Goal: Task Accomplishment & Management: Complete application form

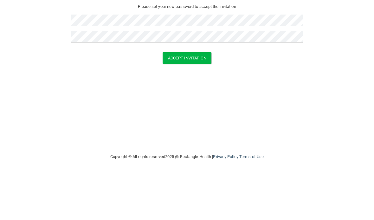
click at [181, 94] on div at bounding box center [186, 96] width 231 height 5
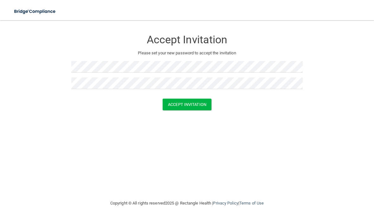
click at [197, 106] on button "Accept Invitation" at bounding box center [186, 105] width 49 height 12
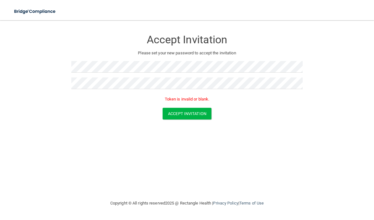
click at [199, 109] on button "Accept Invitation" at bounding box center [186, 114] width 49 height 12
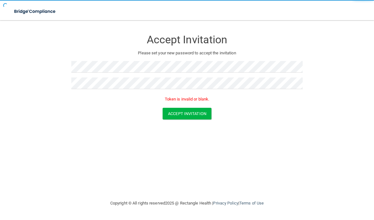
click at [195, 116] on button "Accept Invitation" at bounding box center [186, 114] width 49 height 12
click at [194, 117] on button "Accept Invitation" at bounding box center [186, 114] width 49 height 12
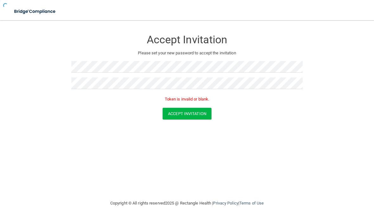
click at [197, 116] on button "Accept Invitation" at bounding box center [186, 114] width 49 height 12
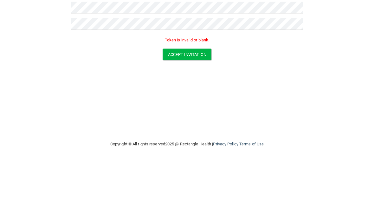
click at [200, 108] on button "Accept Invitation" at bounding box center [186, 114] width 49 height 12
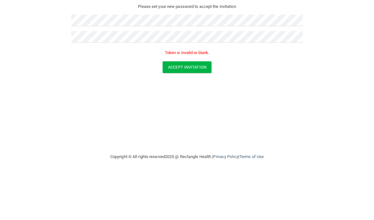
click at [199, 108] on button "Accept Invitation" at bounding box center [186, 114] width 49 height 12
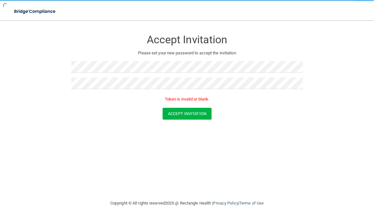
click at [195, 115] on button "Accept Invitation" at bounding box center [186, 114] width 49 height 12
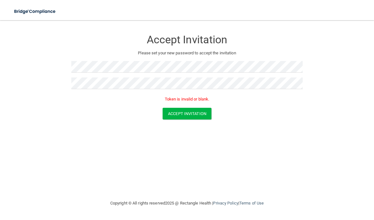
click at [197, 111] on button "Accept Invitation" at bounding box center [186, 114] width 49 height 12
click at [196, 112] on button "Accept Invitation" at bounding box center [186, 114] width 49 height 12
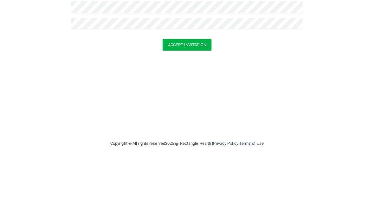
click at [191, 99] on button "Accept Invitation" at bounding box center [186, 105] width 49 height 12
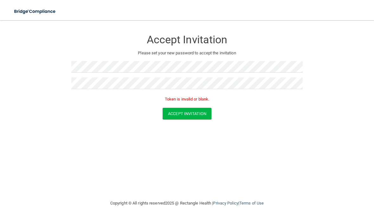
click at [202, 108] on button "Accept Invitation" at bounding box center [186, 114] width 49 height 12
click at [198, 112] on button "Accept Invitation" at bounding box center [186, 114] width 49 height 12
click at [198, 113] on button "Accept Invitation" at bounding box center [186, 114] width 49 height 12
